Goal: Check status: Check status

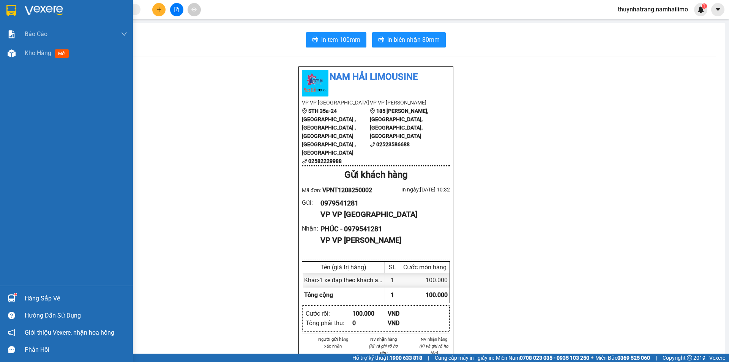
click at [24, 8] on div at bounding box center [66, 12] width 133 height 25
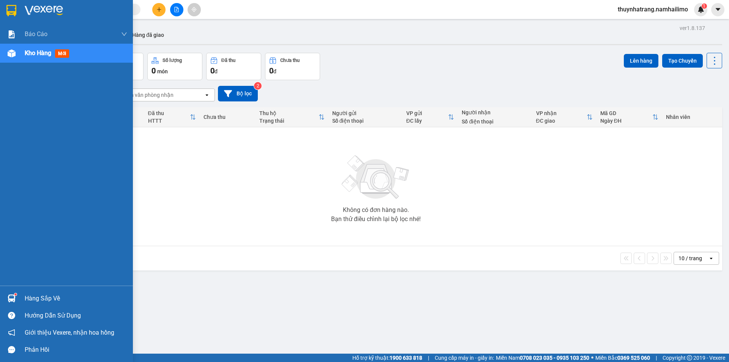
click at [42, 302] on div "Hàng sắp về" at bounding box center [76, 298] width 103 height 11
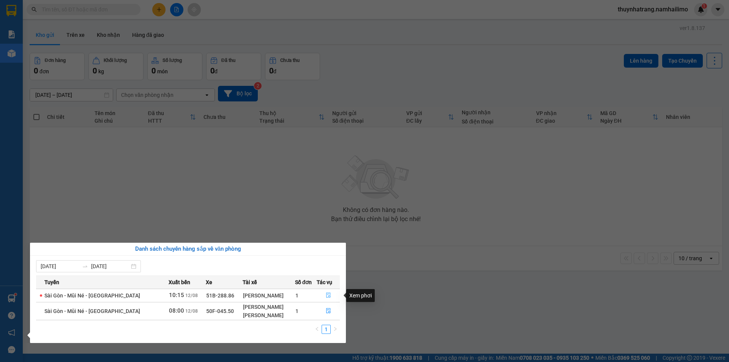
click at [321, 294] on button "button" at bounding box center [328, 295] width 22 height 12
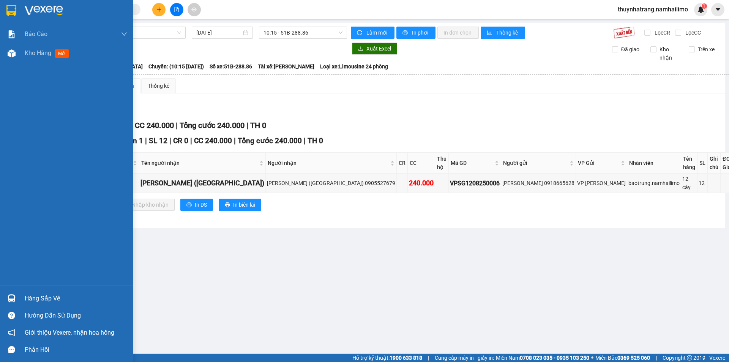
click at [51, 297] on div "Hàng sắp về" at bounding box center [76, 298] width 103 height 11
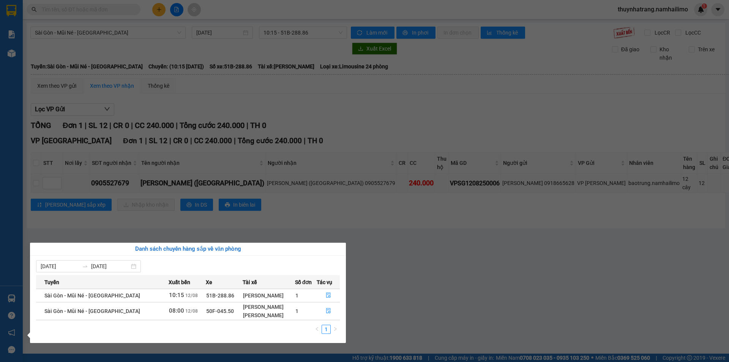
click at [298, 317] on td "1" at bounding box center [306, 311] width 22 height 18
click at [327, 311] on icon "file-done" at bounding box center [328, 310] width 5 height 5
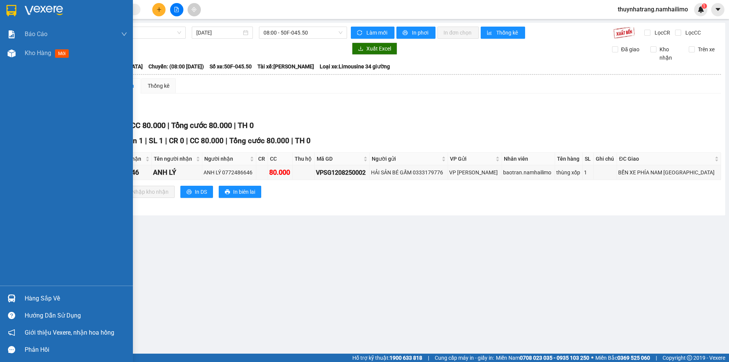
click at [57, 4] on div at bounding box center [66, 12] width 133 height 25
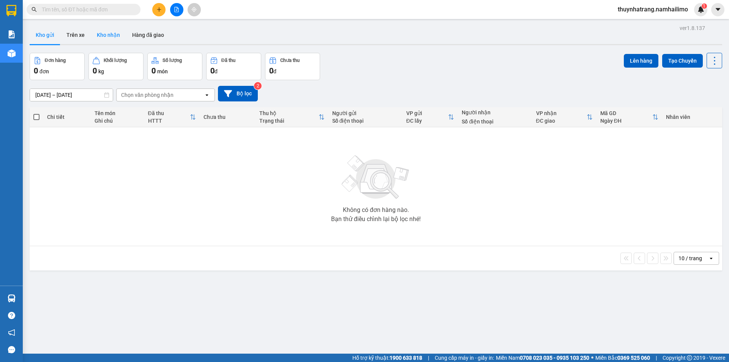
click at [107, 33] on button "Kho nhận" at bounding box center [108, 35] width 35 height 18
